Goal: Find specific page/section: Find specific page/section

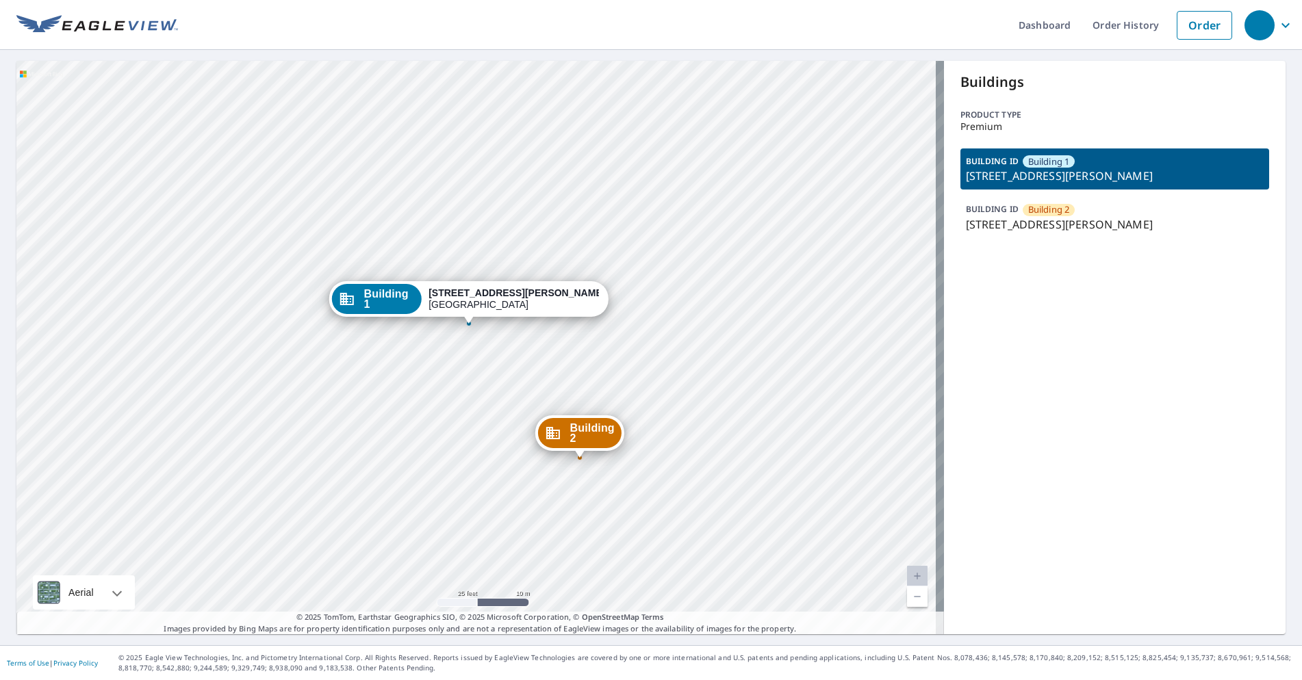
drag, startPoint x: 494, startPoint y: 487, endPoint x: 483, endPoint y: 416, distance: 71.3
click at [483, 416] on div "Building [GEOGRAPHIC_DATA][STREET_ADDRESS][PERSON_NAME][STREET_ADDRESS][PERSON_…" at bounding box center [480, 348] width 928 height 574
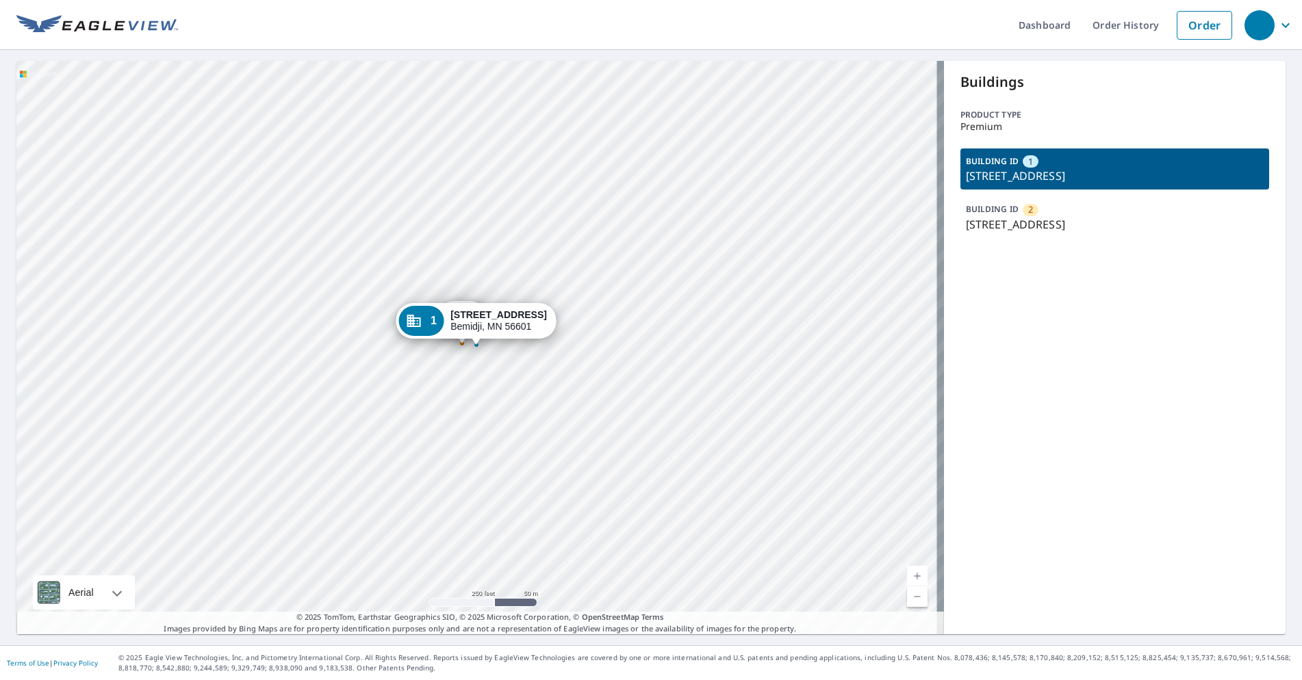
click at [1008, 222] on p "324 Beltrami Ave NW, Bemidji, MN, 56601" at bounding box center [1115, 224] width 298 height 16
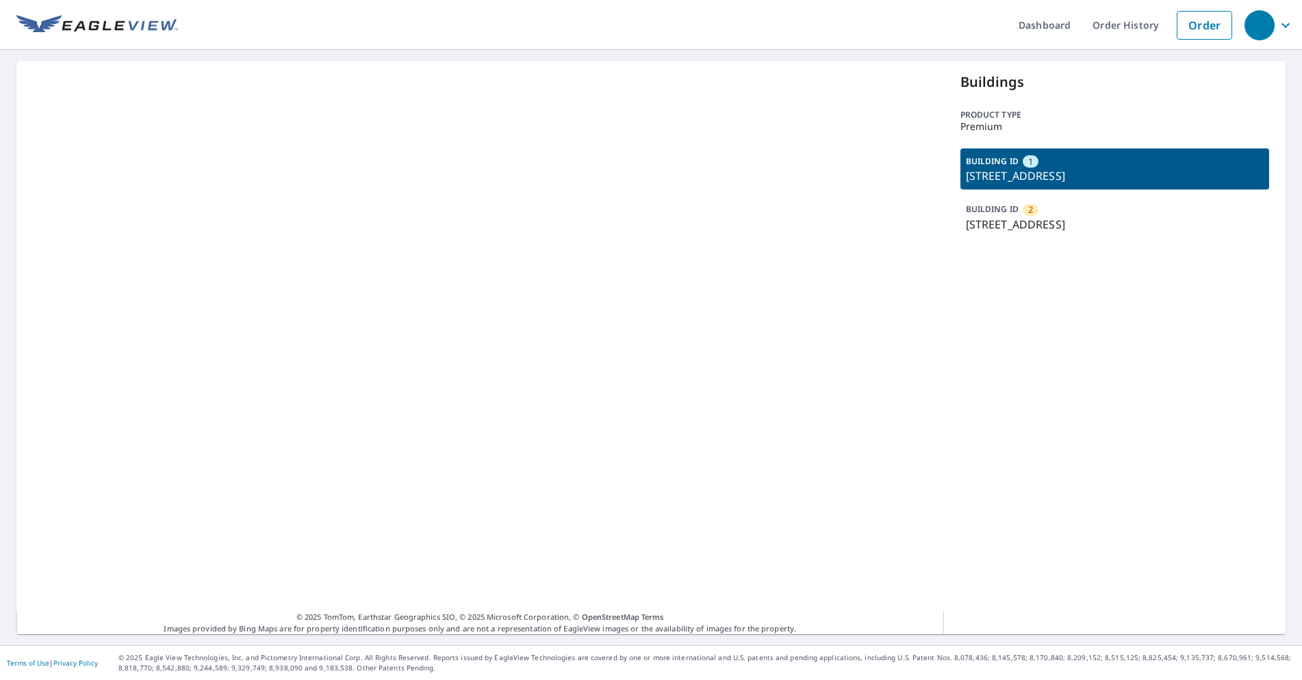
click at [1049, 227] on p "324 Beltrami Ave NW, Bemidji, MN, 56601" at bounding box center [1115, 224] width 298 height 16
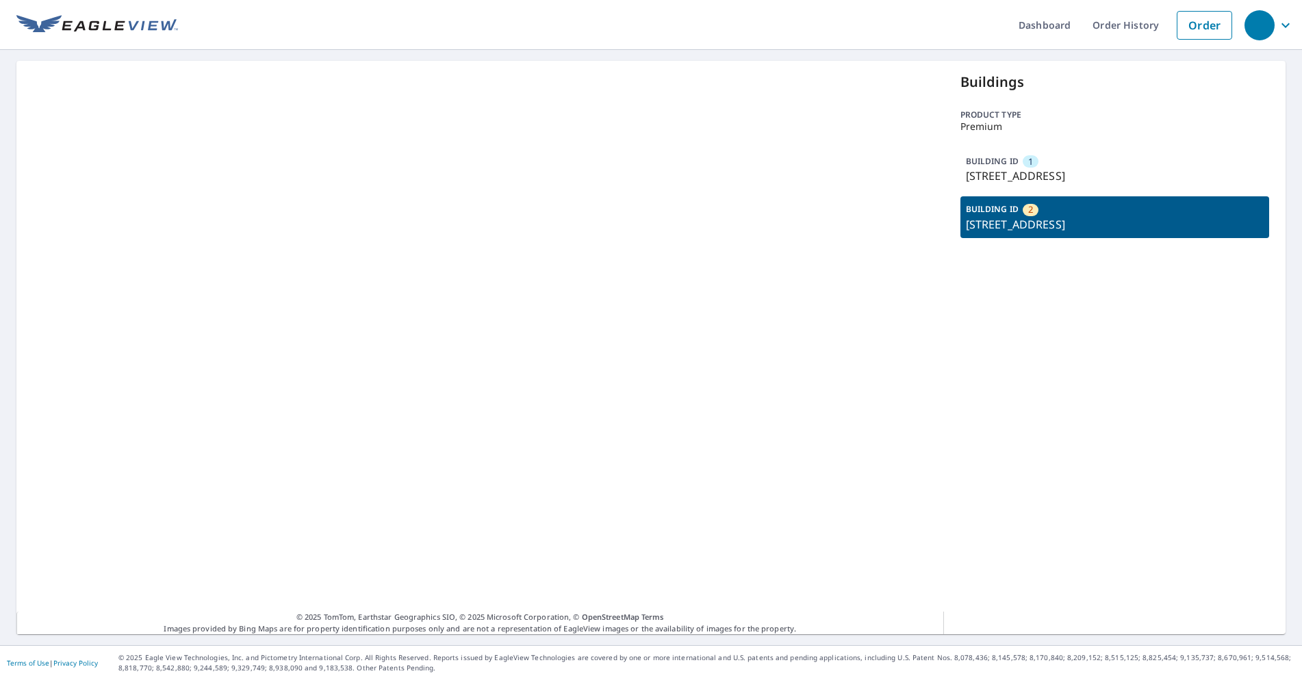
drag, startPoint x: 1012, startPoint y: 177, endPoint x: 1002, endPoint y: 232, distance: 56.4
click at [1010, 178] on p "116 4th St NW, Bemidji, MN, 56601" at bounding box center [1115, 176] width 298 height 16
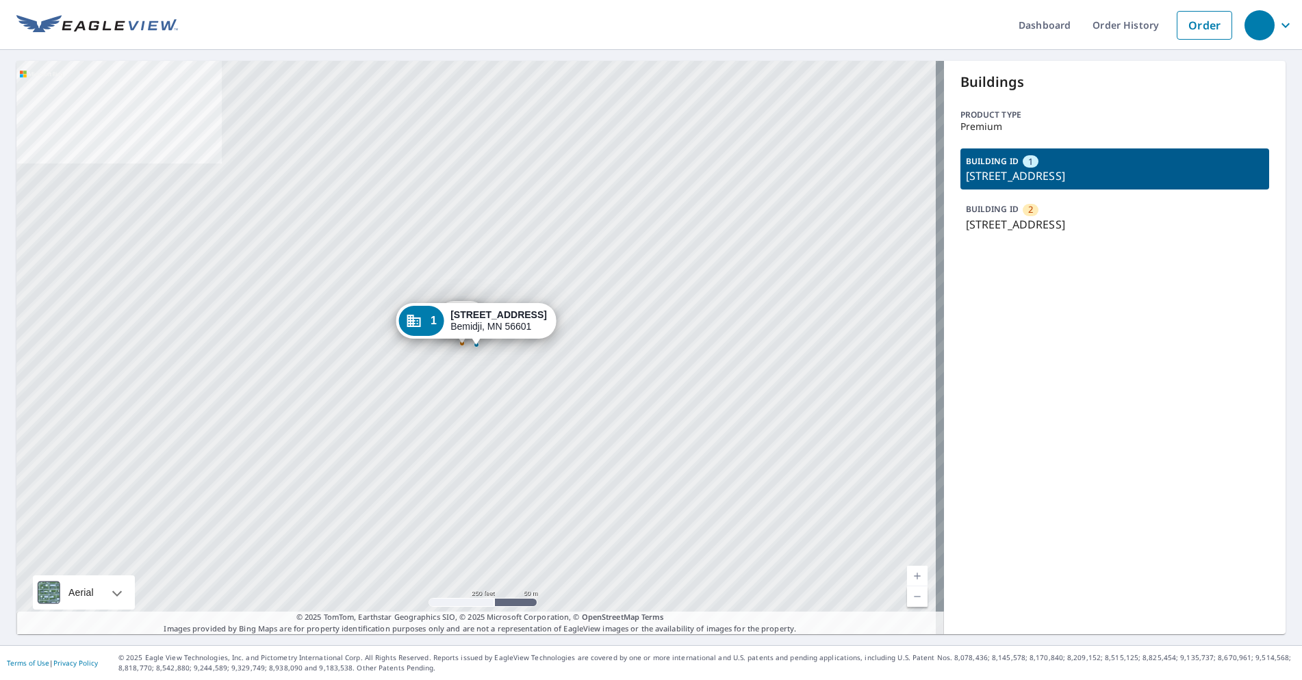
drag, startPoint x: 1002, startPoint y: 233, endPoint x: 1007, endPoint y: 190, distance: 43.5
click at [1005, 227] on div "BUILDING ID 2 324 Beltrami Ave NW, Bemidji, MN, 56601" at bounding box center [1114, 216] width 309 height 41
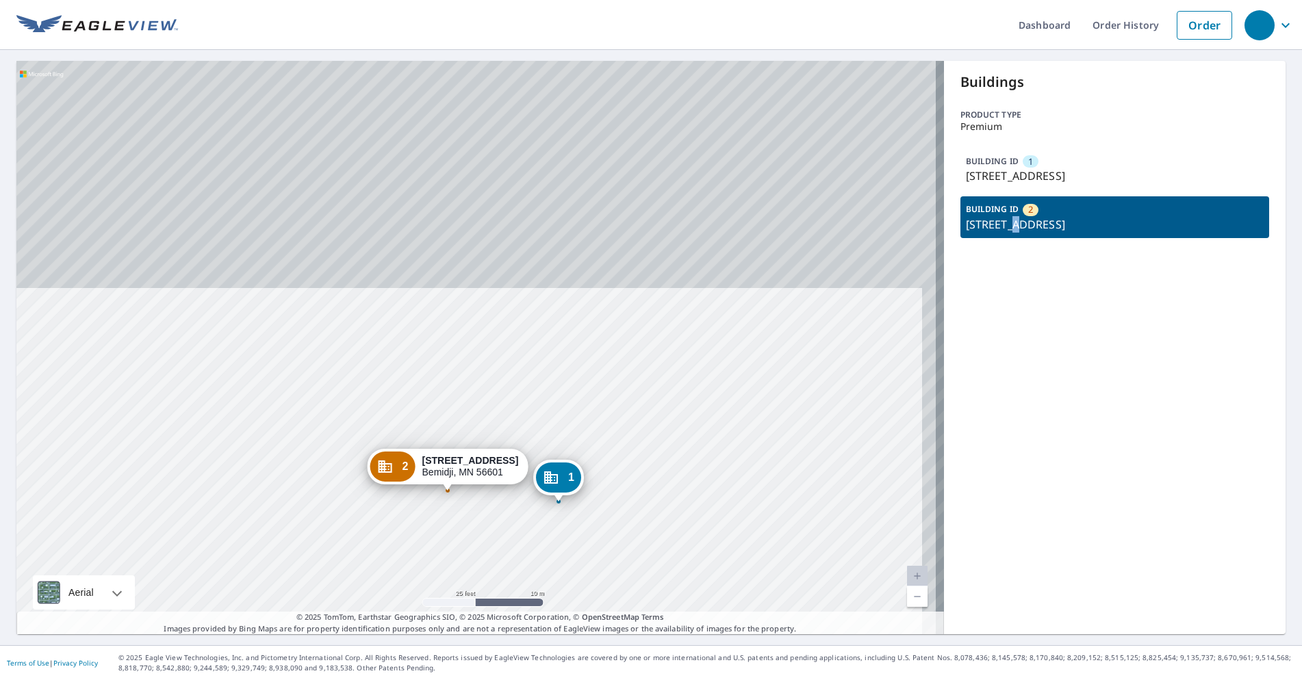
drag, startPoint x: 554, startPoint y: 208, endPoint x: 543, endPoint y: 435, distance: 226.9
click at [543, 435] on div "1 116 4th St NW Bemidji, MN 56601 2 324 Beltrami Ave NW Bemidji, MN 56601" at bounding box center [480, 348] width 928 height 574
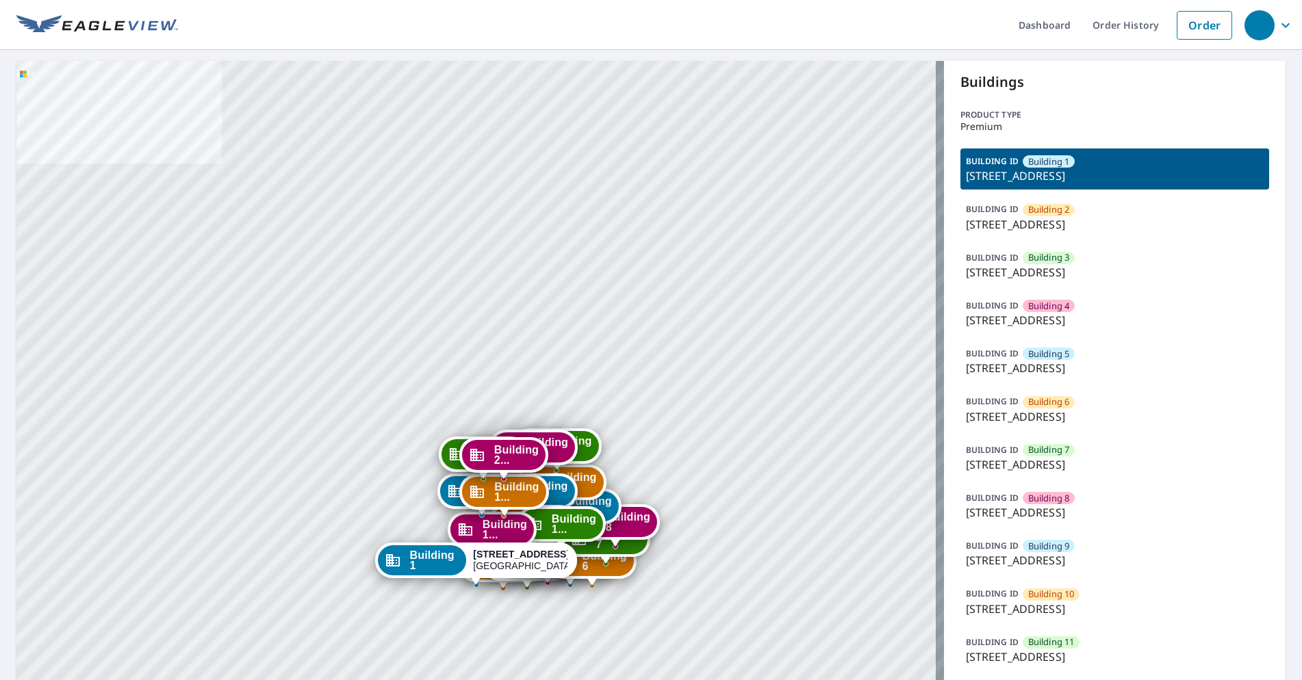
drag, startPoint x: 1049, startPoint y: 230, endPoint x: 977, endPoint y: 241, distance: 73.4
click at [1049, 229] on p "1152 Chelsea Drive, Lake Zurich, IL, 60047" at bounding box center [1115, 224] width 298 height 16
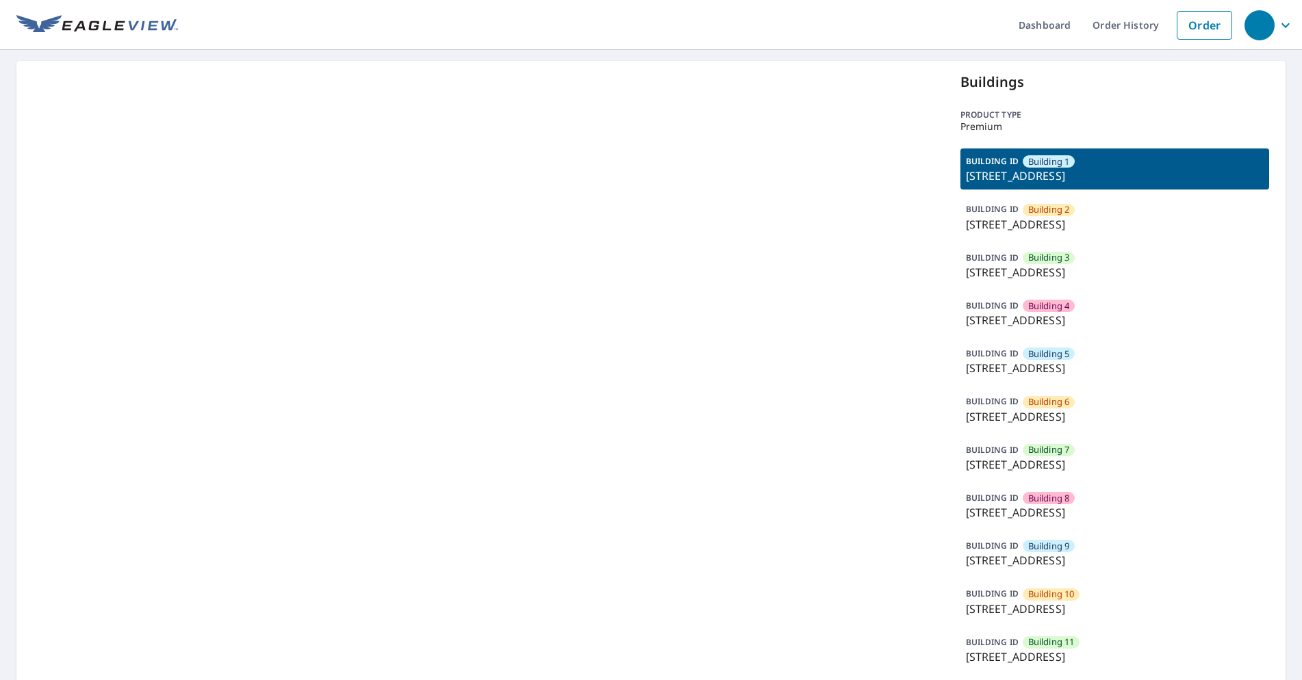
click at [1057, 216] on p "1152 Chelsea Drive, Lake Zurich, IL, 60047" at bounding box center [1115, 224] width 298 height 16
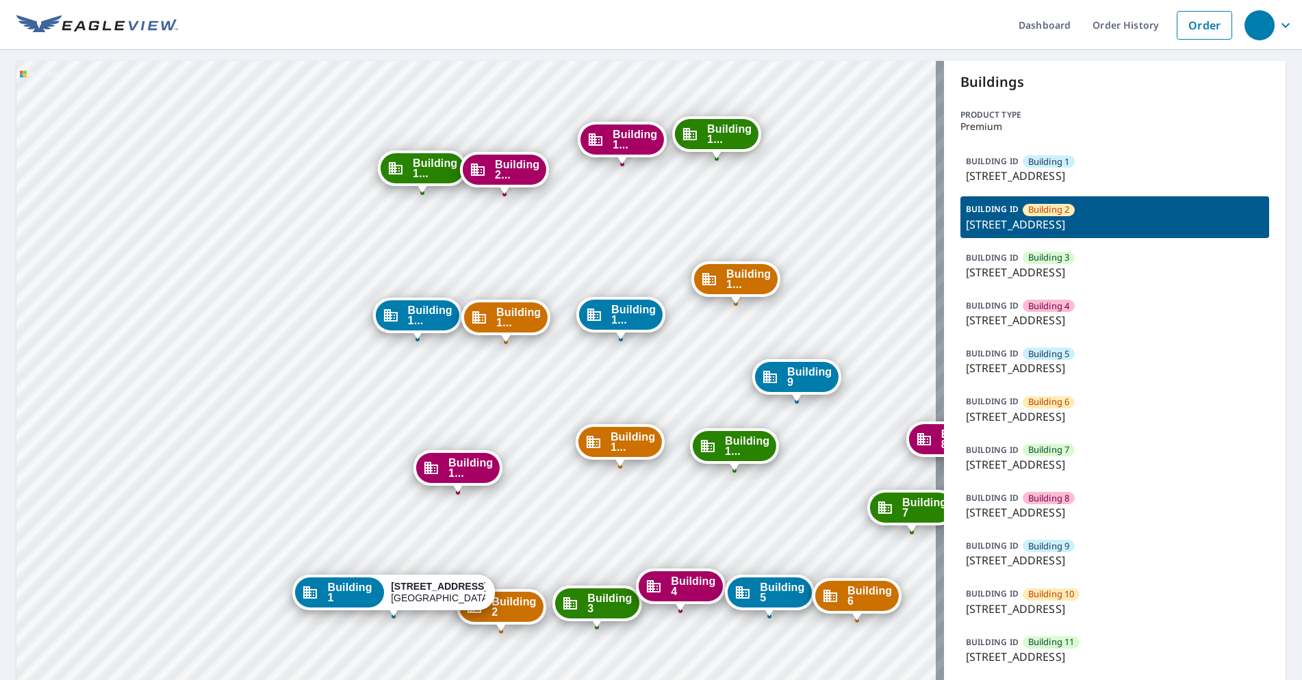
click at [1040, 232] on p "1152 Chelsea Drive, Lake Zurich, IL, 60047" at bounding box center [1115, 224] width 298 height 16
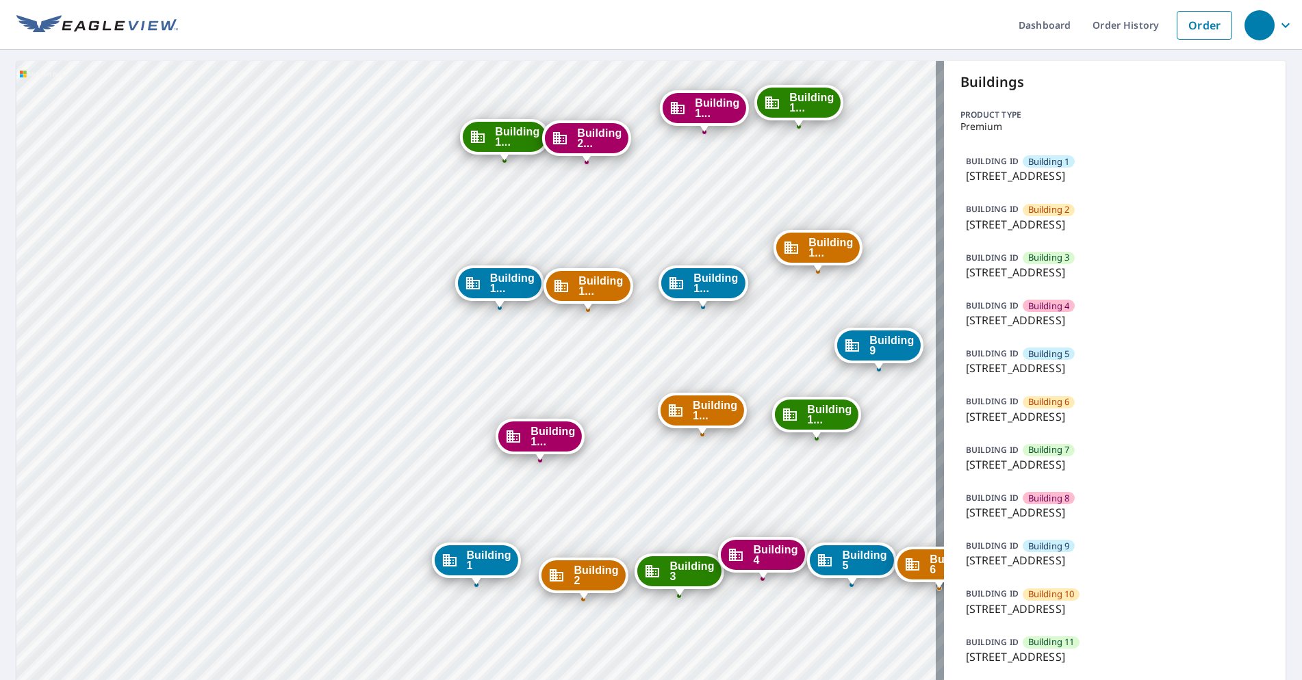
click at [1040, 232] on p "1152 Chelsea Drive, Lake Zurich, IL, 60047" at bounding box center [1115, 224] width 298 height 16
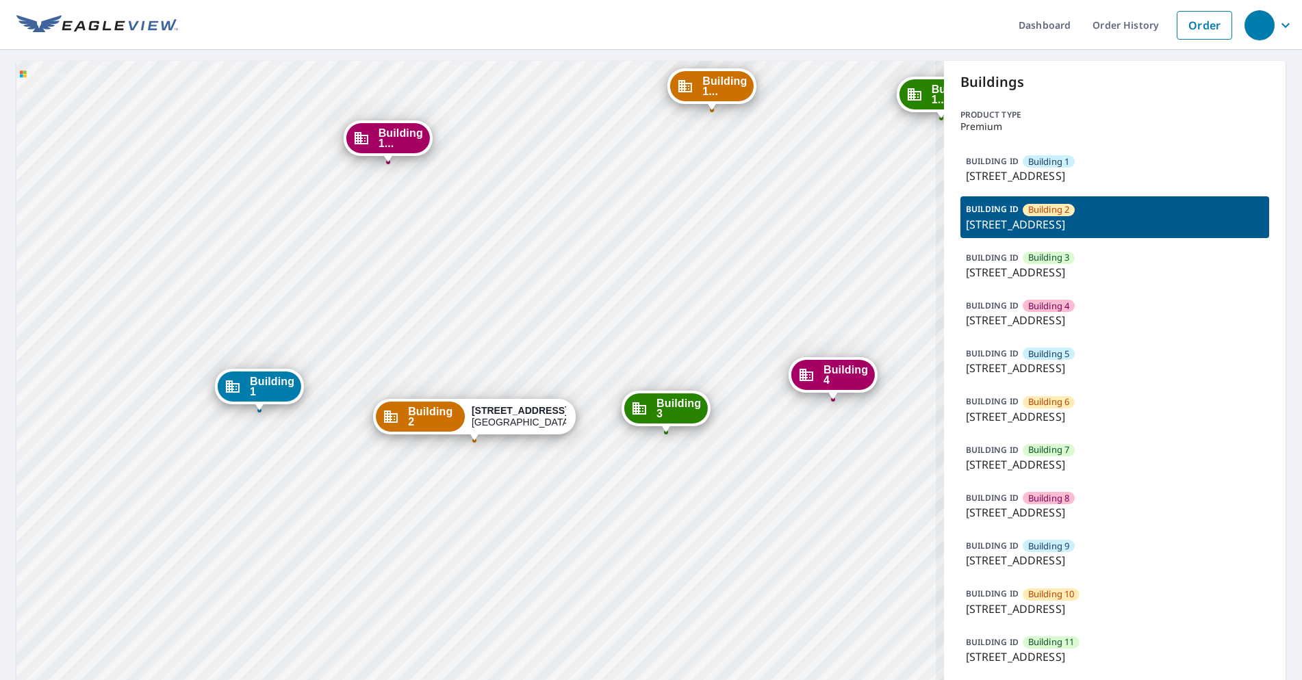
drag, startPoint x: 525, startPoint y: 616, endPoint x: 503, endPoint y: 486, distance: 131.9
click at [502, 488] on div "Building 1 1152 Chelsea Drive Lake Zurich, IL 60047 Building 3 1152 Chelsea Dri…" at bounding box center [480, 588] width 928 height 1054
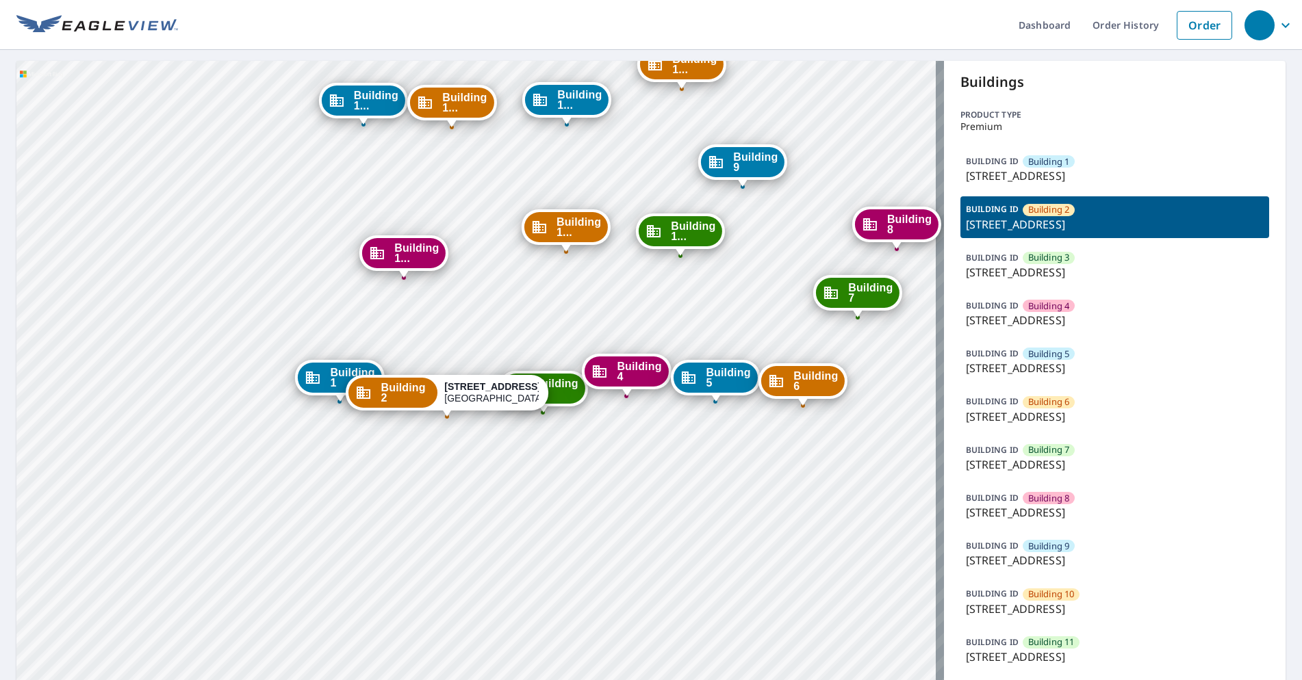
drag, startPoint x: 590, startPoint y: 540, endPoint x: 547, endPoint y: 500, distance: 59.1
click at [547, 500] on div "Building 1 1152 Chelsea Drive Lake Zurich, IL 60047 Building 3 1152 Chelsea Dri…" at bounding box center [480, 588] width 928 height 1054
drag, startPoint x: 699, startPoint y: 551, endPoint x: 678, endPoint y: 551, distance: 20.5
click at [678, 551] on div "Building 1 1152 Chelsea Drive Lake Zurich, IL 60047 Building 3 1152 Chelsea Dri…" at bounding box center [480, 588] width 928 height 1054
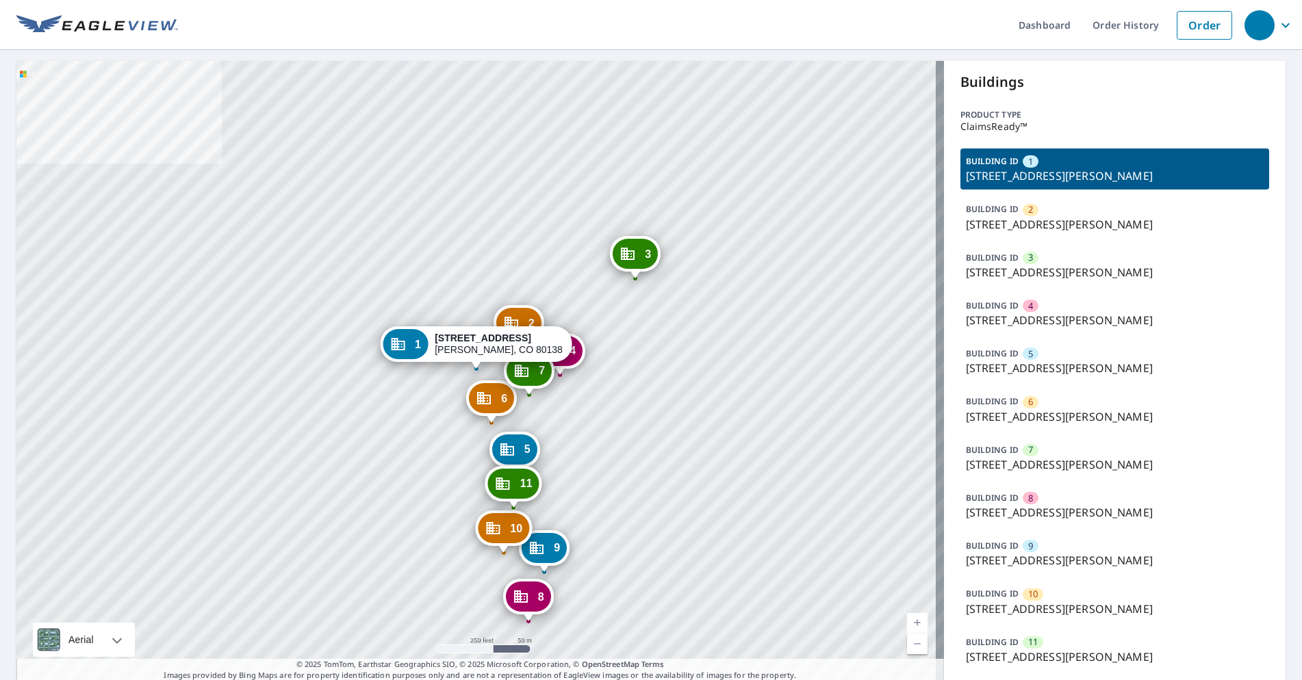
click at [1011, 368] on p "[STREET_ADDRESS][PERSON_NAME]" at bounding box center [1115, 368] width 298 height 16
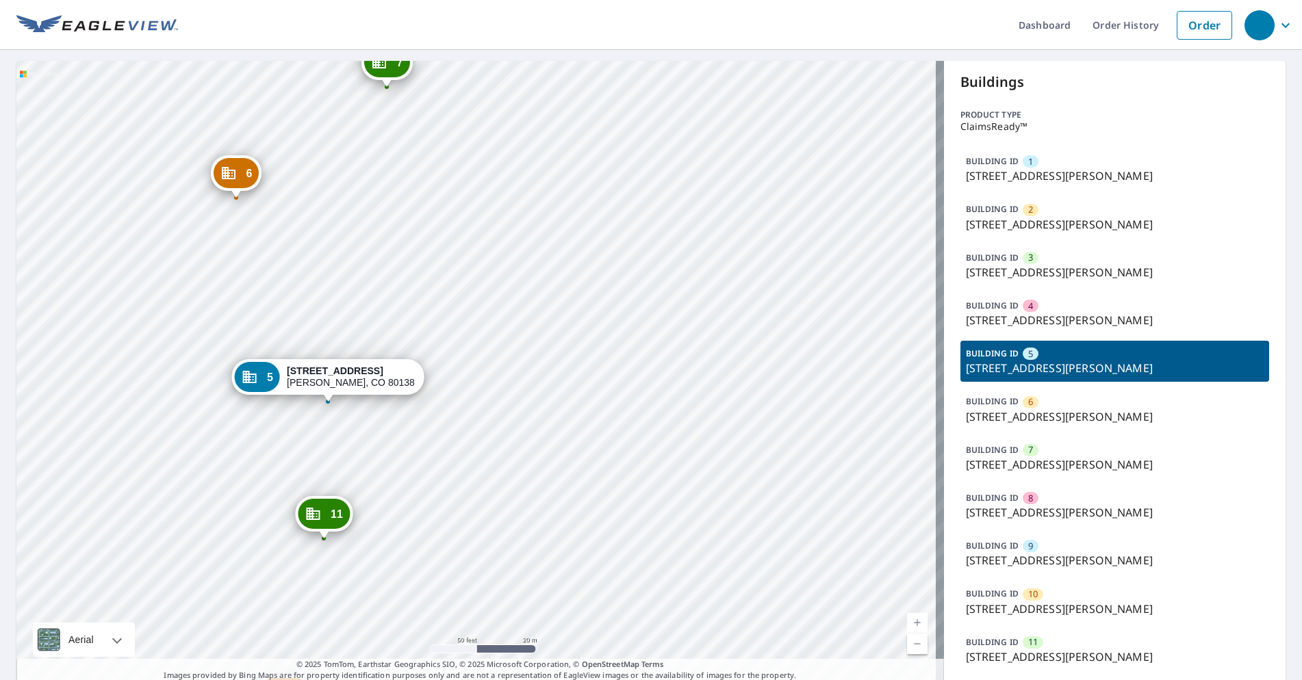
drag, startPoint x: 461, startPoint y: 422, endPoint x: 500, endPoint y: 414, distance: 39.1
click at [500, 414] on div "1 [STREET_ADDRESS][PERSON_NAME] 2 [STREET_ADDRESS][PERSON_NAME] 3 [STREET_ADDRE…" at bounding box center [480, 371] width 928 height 621
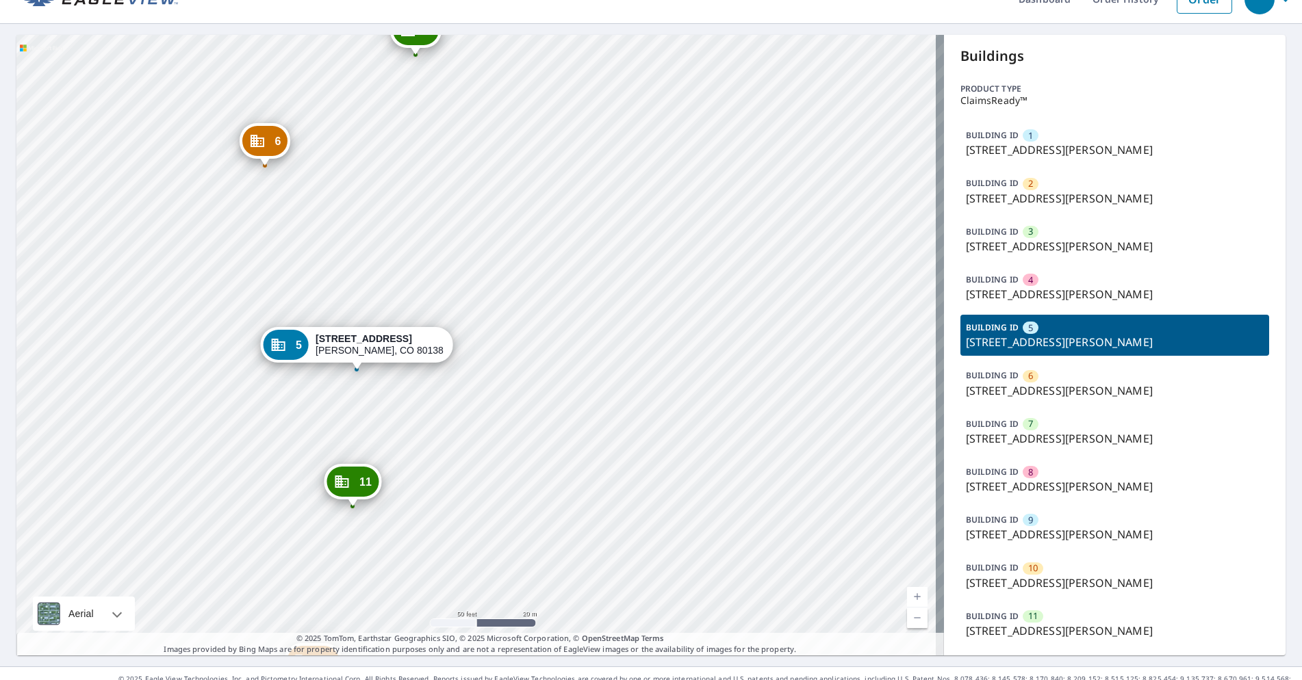
scroll to position [47, 0]
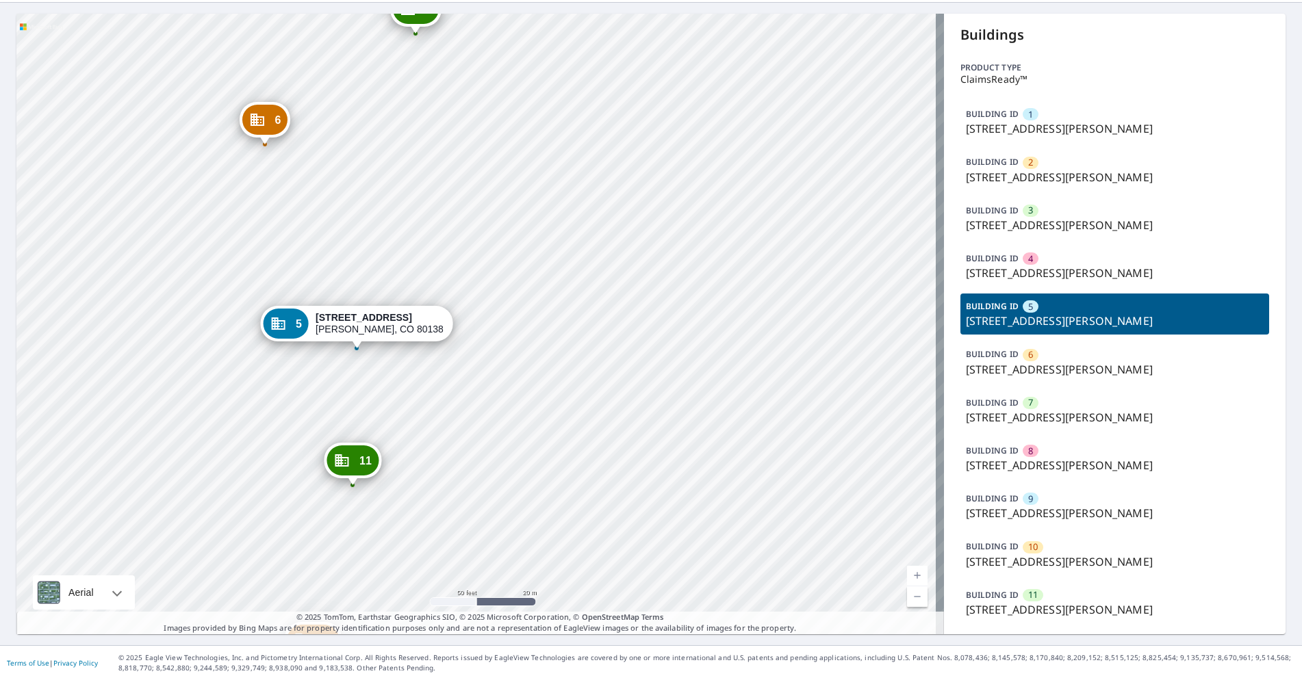
click at [1023, 596] on div "11" at bounding box center [1033, 595] width 21 height 12
